Goal: Task Accomplishment & Management: Use online tool/utility

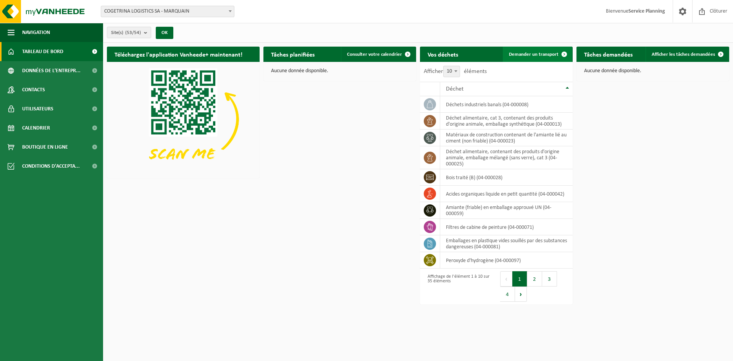
click at [529, 53] on span "Demander un transport" at bounding box center [534, 54] width 50 height 5
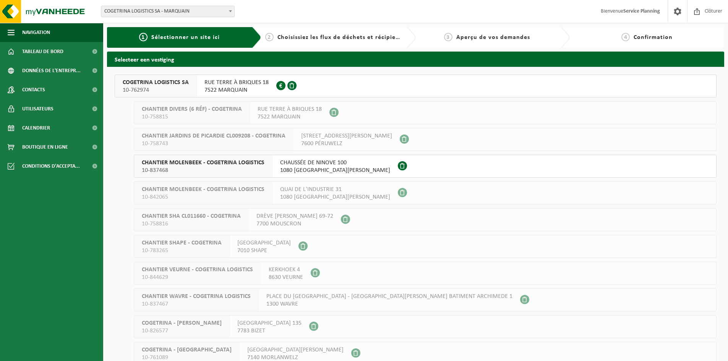
click at [381, 84] on button "COGETRINA LOGISTICS SA 10-762974 RUE TERRE À BRIQUES 18 7522 MARQUAIN 0672.979.…" at bounding box center [416, 85] width 602 height 23
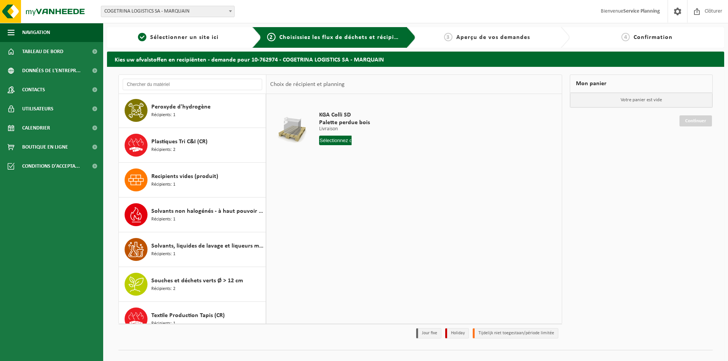
scroll to position [802, 0]
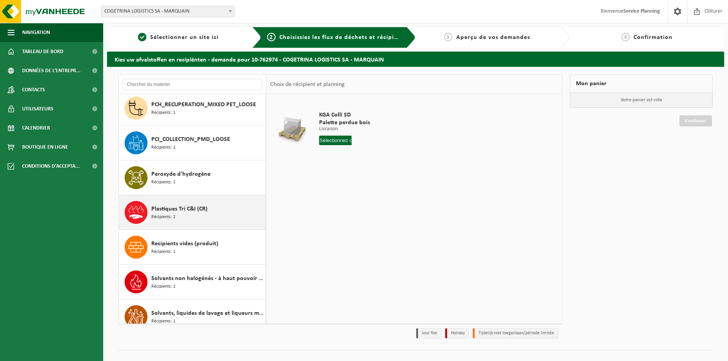
click at [211, 209] on div "Plastiques Tri C&I (CR) Récipients: 2" at bounding box center [207, 212] width 112 height 23
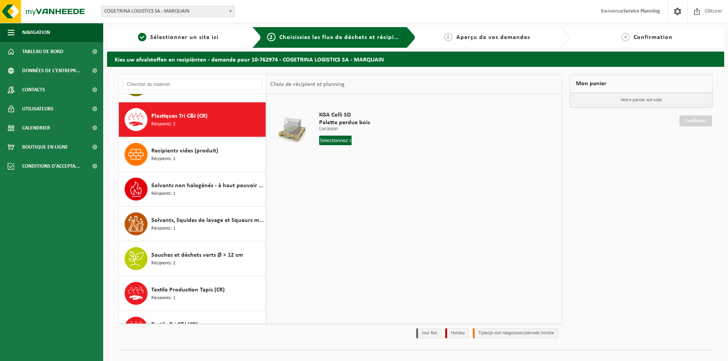
scroll to position [834, 0]
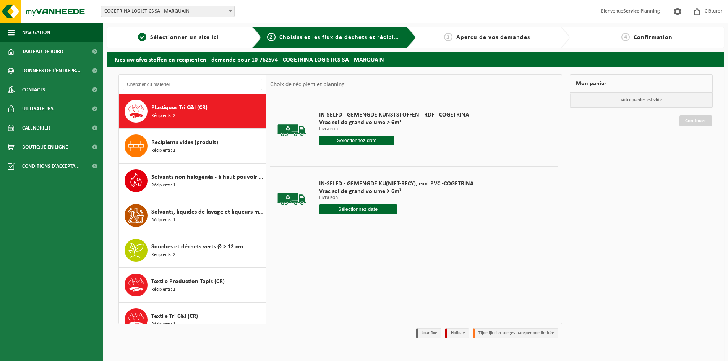
click at [370, 139] on input "text" at bounding box center [356, 141] width 75 height 10
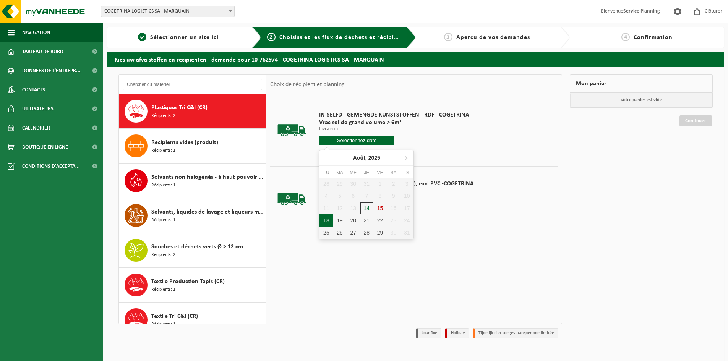
click at [328, 220] on div "18" at bounding box center [325, 220] width 13 height 12
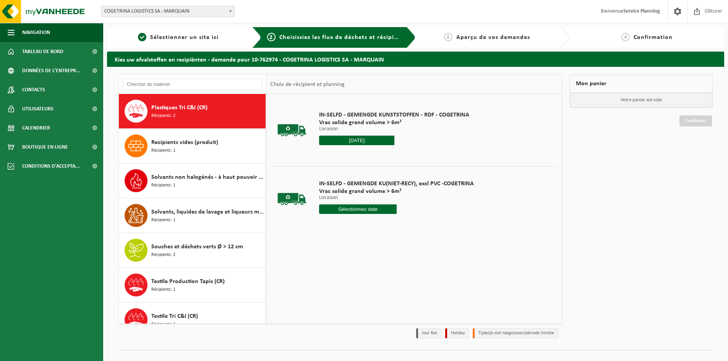
type input "à partir de 2025-08-18"
type input "2025-08-18"
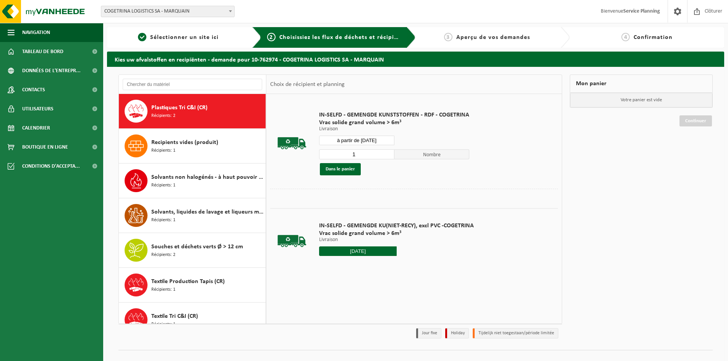
click at [382, 154] on input "1" at bounding box center [356, 154] width 75 height 10
type input "2"
click at [387, 152] on input "2" at bounding box center [356, 154] width 75 height 10
click at [380, 180] on div "IN-SELFD - GEMENGDE KUNSTSTOFFEN - RDF - COGETRINA Vrac solide grand volume > 6…" at bounding box center [394, 143] width 158 height 79
click at [345, 171] on button "Dans le panier" at bounding box center [340, 169] width 41 height 12
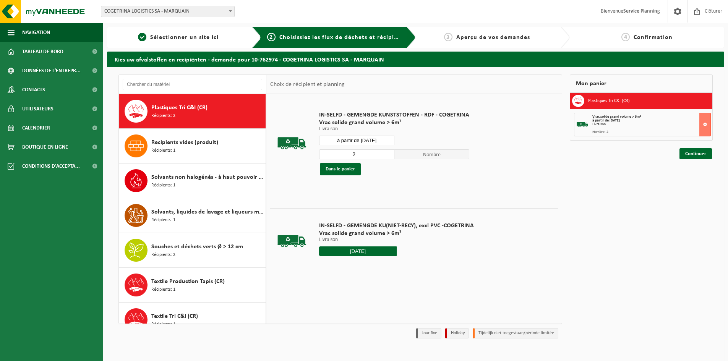
click at [355, 139] on input "à partir de 2025-08-18" at bounding box center [356, 141] width 75 height 10
click at [339, 221] on div "19" at bounding box center [339, 220] width 13 height 12
type input "à partir de 2025-08-19"
type input "2025-08-19"
click at [391, 189] on div at bounding box center [414, 195] width 288 height 12
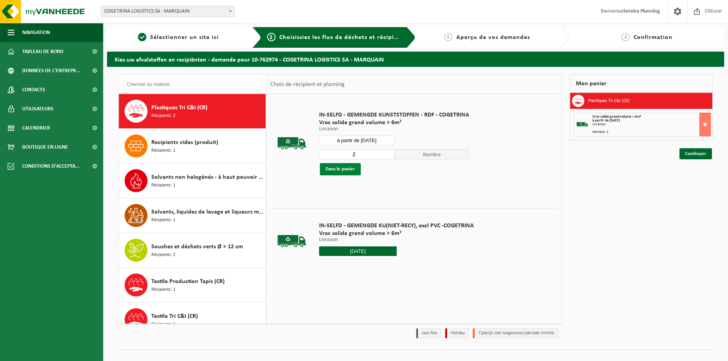
click at [345, 170] on button "Dans le panier" at bounding box center [340, 169] width 41 height 12
click at [373, 140] on input "à partir de 2025-08-19" at bounding box center [356, 141] width 75 height 10
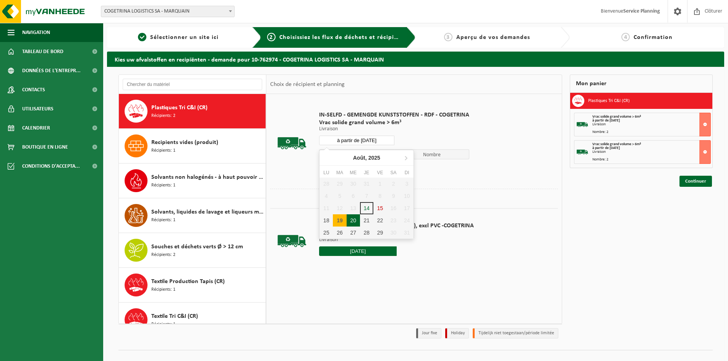
click at [352, 218] on div "20" at bounding box center [352, 220] width 13 height 12
type input "à partir de 2025-08-20"
type input "2025-08-20"
click at [363, 180] on div "IN-SELFD - GEMENGDE KUNSTSTOFFEN - RDF - COGETRINA Vrac solide grand volume > 6…" at bounding box center [394, 143] width 158 height 79
click at [343, 167] on button "Dans le panier" at bounding box center [340, 169] width 41 height 12
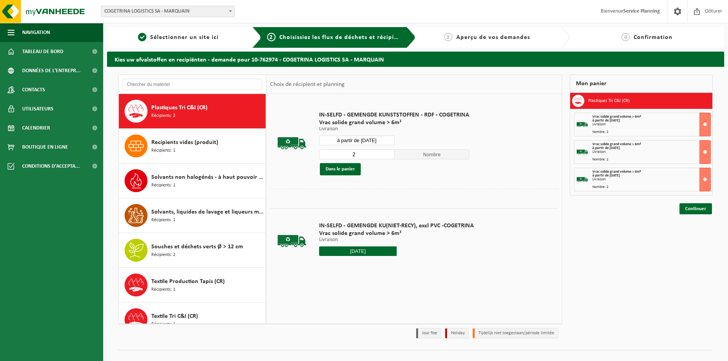
click at [373, 143] on input "à partir de 2025-08-20" at bounding box center [356, 141] width 75 height 10
click at [367, 220] on div "21" at bounding box center [366, 220] width 13 height 12
type input "à partir de 2025-08-21"
type input "2025-08-21"
click at [354, 171] on button "Dans le panier" at bounding box center [340, 169] width 41 height 12
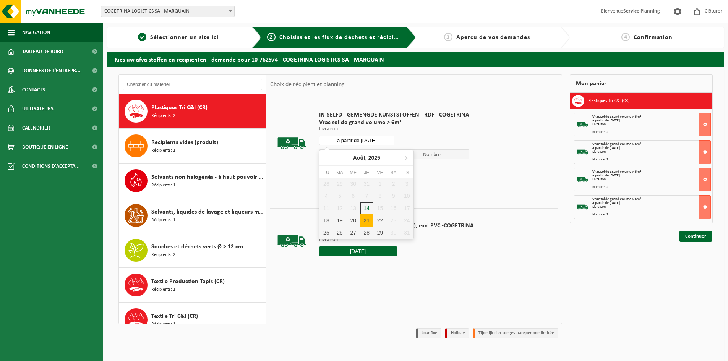
click at [382, 140] on input "à partir de 2025-08-21" at bounding box center [356, 141] width 75 height 10
click at [380, 220] on div "22" at bounding box center [379, 220] width 13 height 12
type input "à partir de 2025-08-22"
type input "2025-08-22"
click at [349, 170] on button "Dans le panier" at bounding box center [340, 169] width 41 height 12
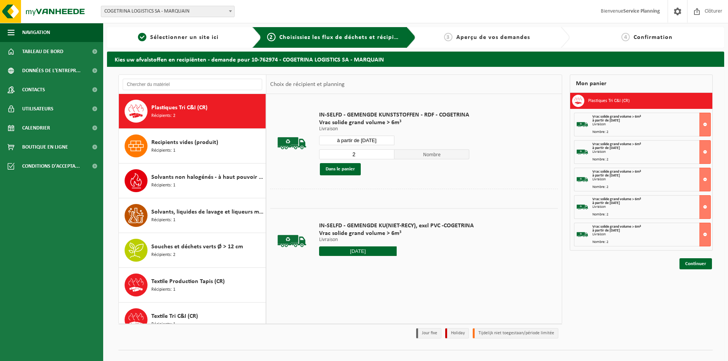
click at [411, 174] on div "Dans le panier" at bounding box center [394, 169] width 150 height 12
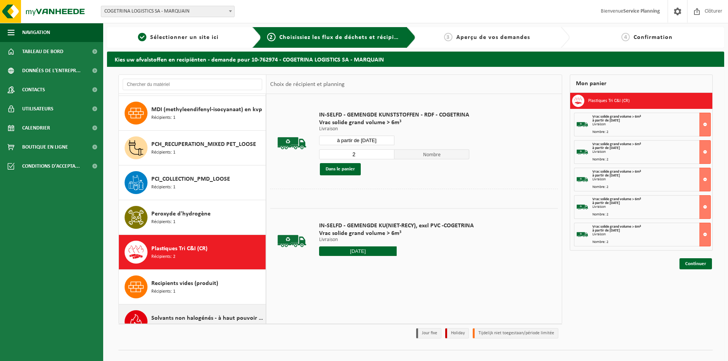
scroll to position [618, 0]
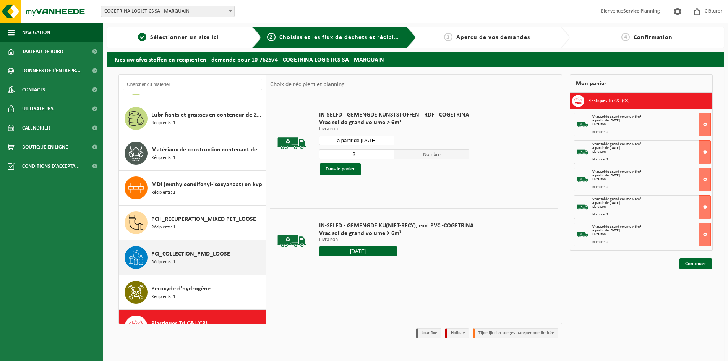
click at [189, 249] on span "PCI_COLLECTION_PMD_LOOSE" at bounding box center [190, 253] width 79 height 9
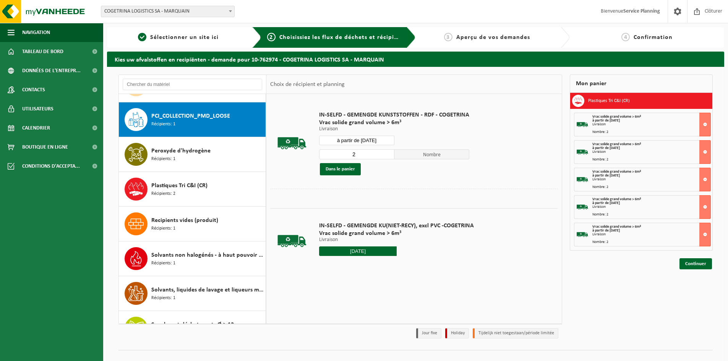
scroll to position [765, 0]
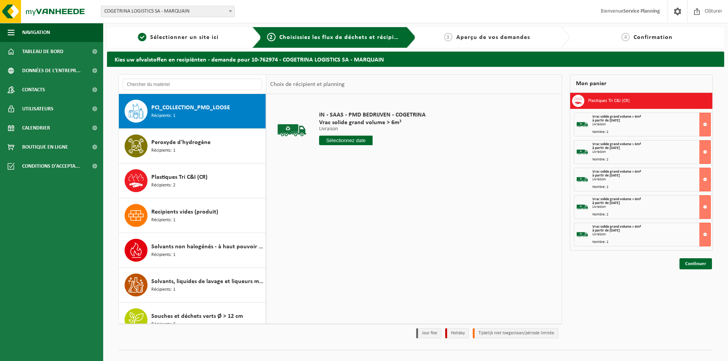
click at [340, 141] on input "text" at bounding box center [345, 141] width 53 height 10
click at [377, 219] on div "22" at bounding box center [379, 220] width 13 height 12
type input "à partir de 2025-08-22"
click at [337, 171] on button "Dans le panier" at bounding box center [340, 169] width 41 height 12
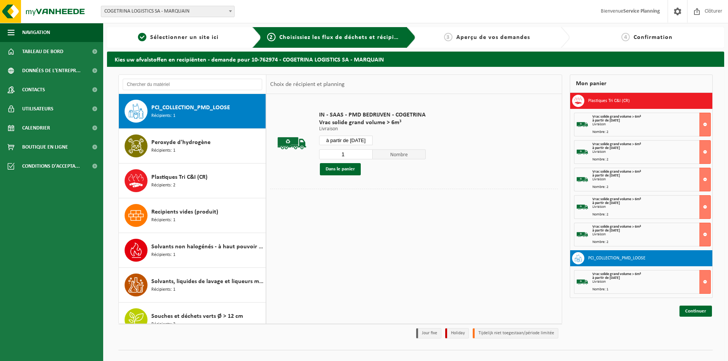
click at [660, 322] on div "Mon panier Plastiques Tri C&I (CR) Vrac solide grand volume > 6m³ à partir de 2…" at bounding box center [641, 208] width 150 height 268
click at [703, 312] on link "Continuer" at bounding box center [695, 311] width 32 height 11
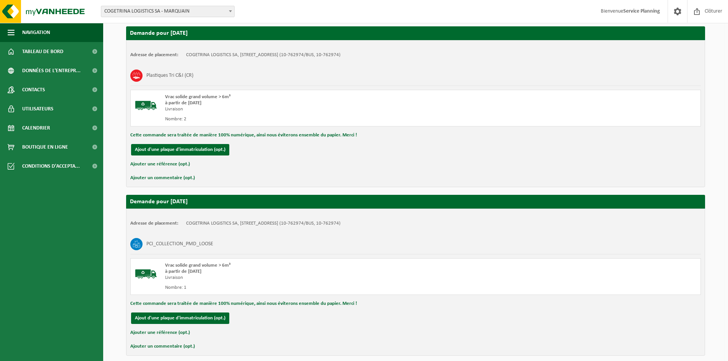
scroll to position [838, 0]
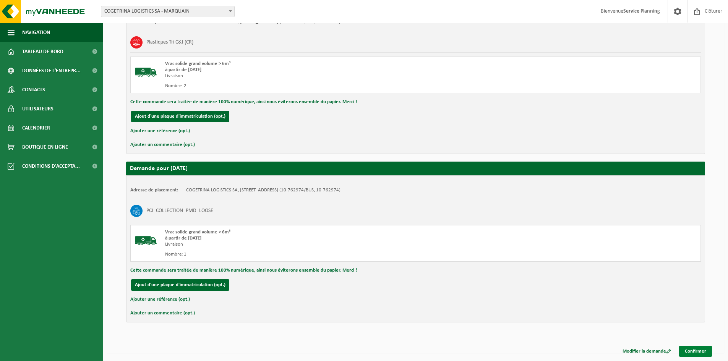
click at [695, 348] on link "Confirmer" at bounding box center [695, 351] width 33 height 11
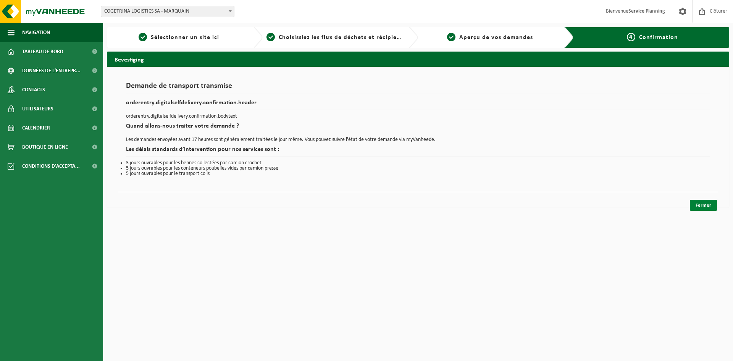
click at [700, 203] on link "Fermer" at bounding box center [703, 205] width 27 height 11
